Goal: Task Accomplishment & Management: Manage account settings

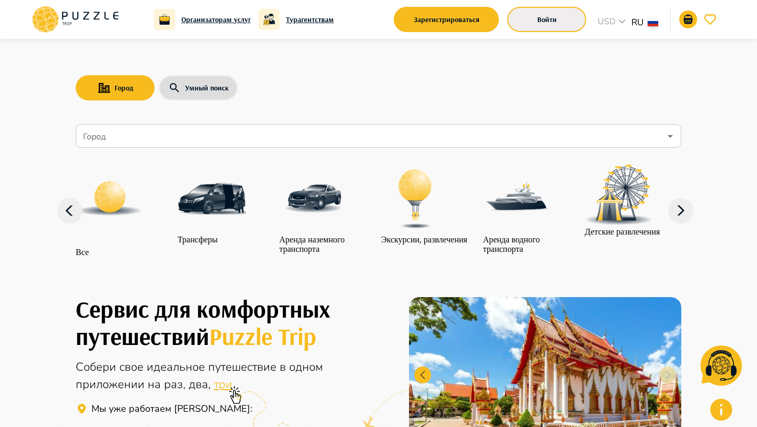
click at [545, 10] on button "Войти" at bounding box center [546, 19] width 79 height 25
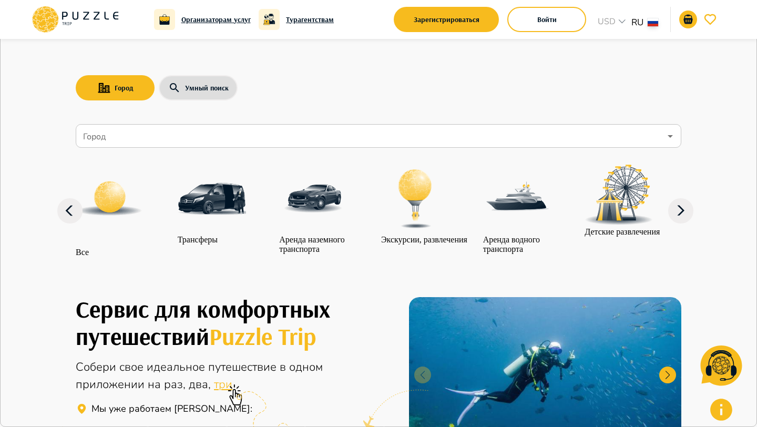
type input "**********"
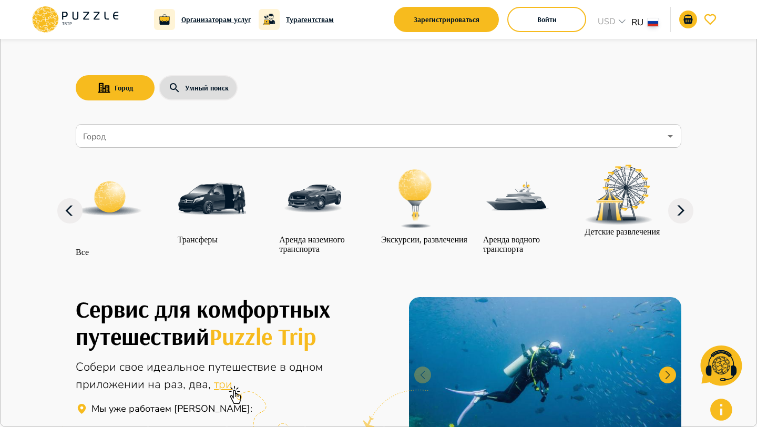
type input "**********"
